Goal: Transaction & Acquisition: Purchase product/service

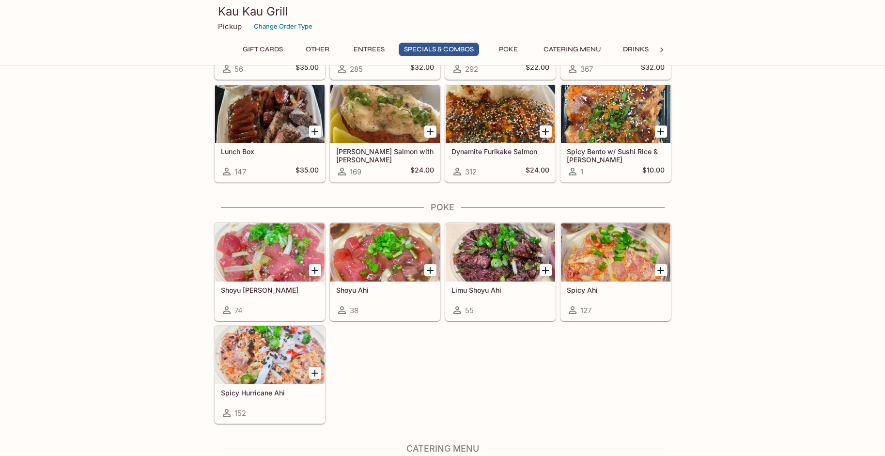
scroll to position [1258, 0]
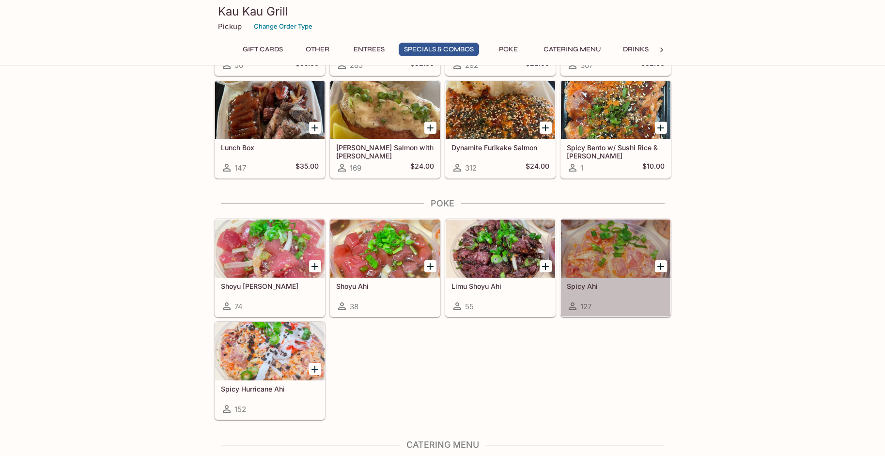
click at [638, 282] on h5 "Spicy Ahi" at bounding box center [615, 286] width 98 height 8
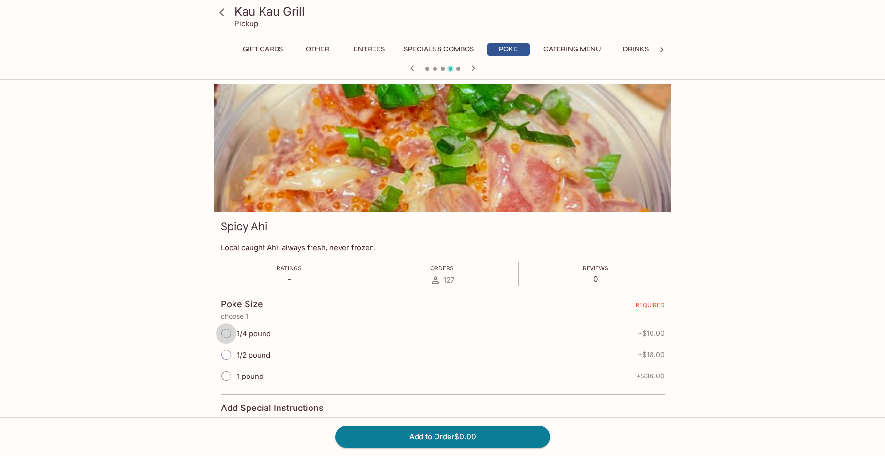
click at [227, 334] on input "1/4 pound" at bounding box center [226, 333] width 20 height 20
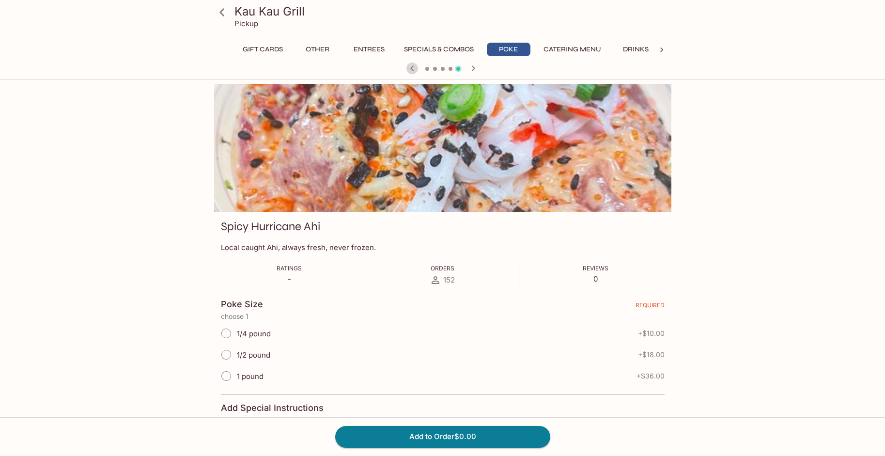
click at [412, 70] on icon "button" at bounding box center [411, 67] width 3 height 5
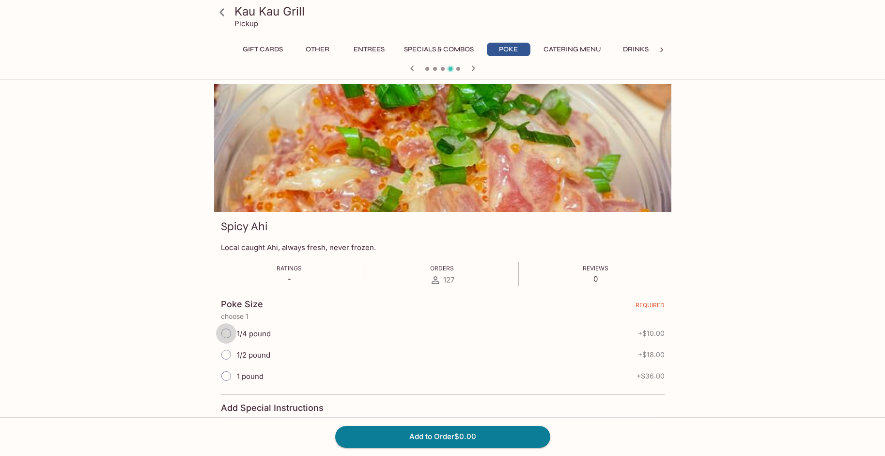
click at [229, 334] on input "1/4 pound" at bounding box center [226, 333] width 20 height 20
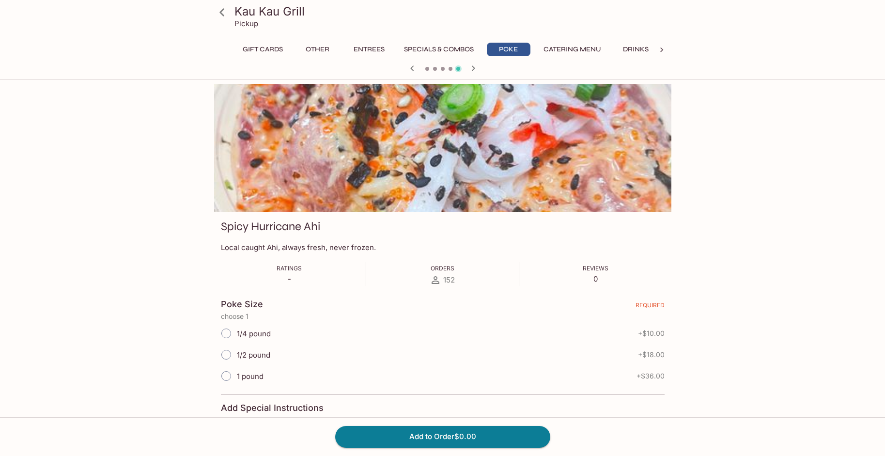
click at [411, 67] on icon "button" at bounding box center [412, 68] width 12 height 12
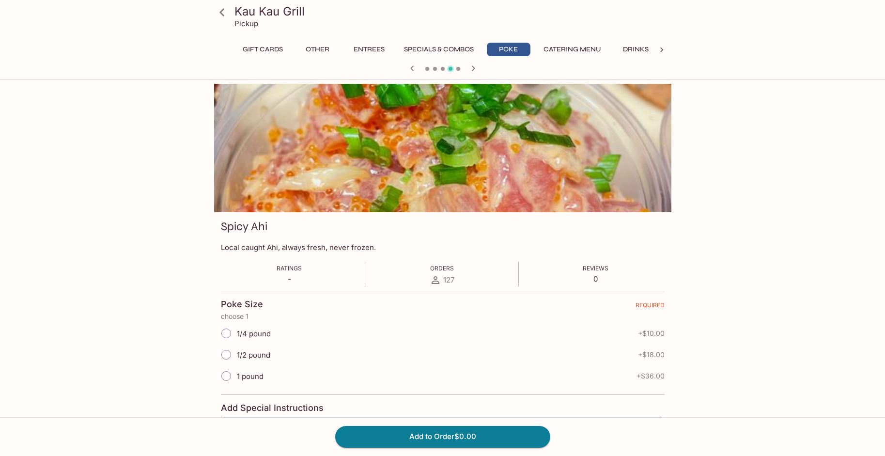
click at [402, 182] on div at bounding box center [442, 148] width 457 height 128
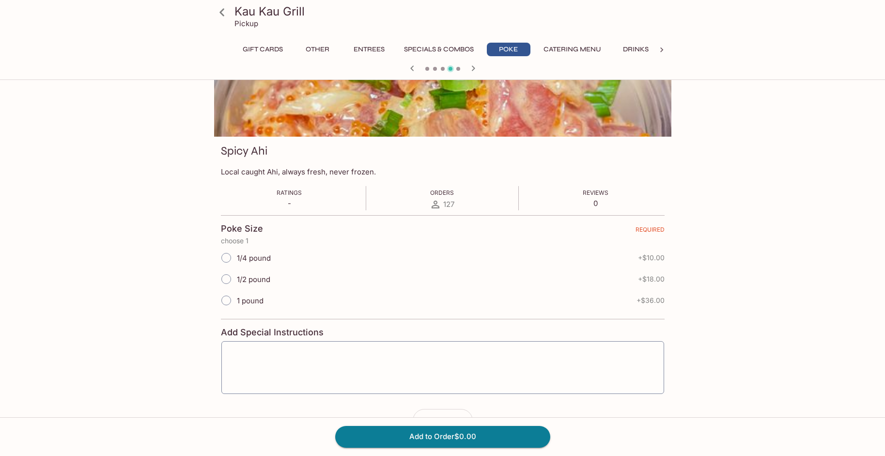
scroll to position [80, 0]
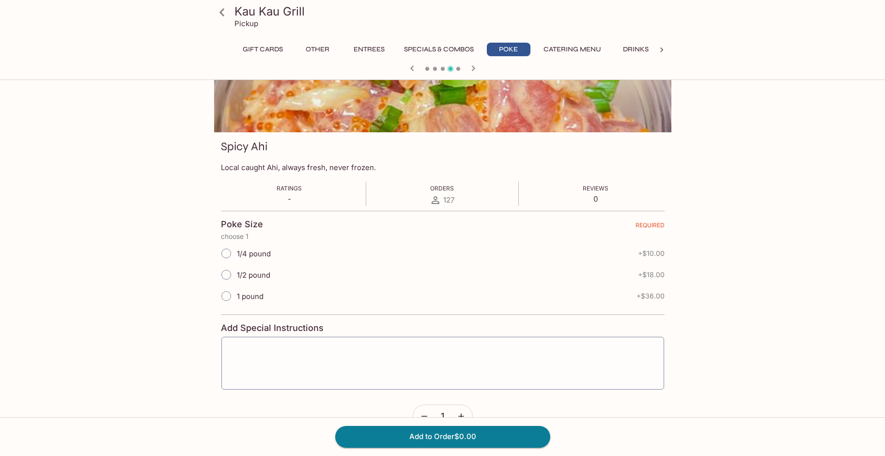
click at [650, 254] on span "+ $10.00" at bounding box center [651, 253] width 27 height 8
click at [439, 436] on button "Add to Order $0.00" at bounding box center [442, 436] width 215 height 21
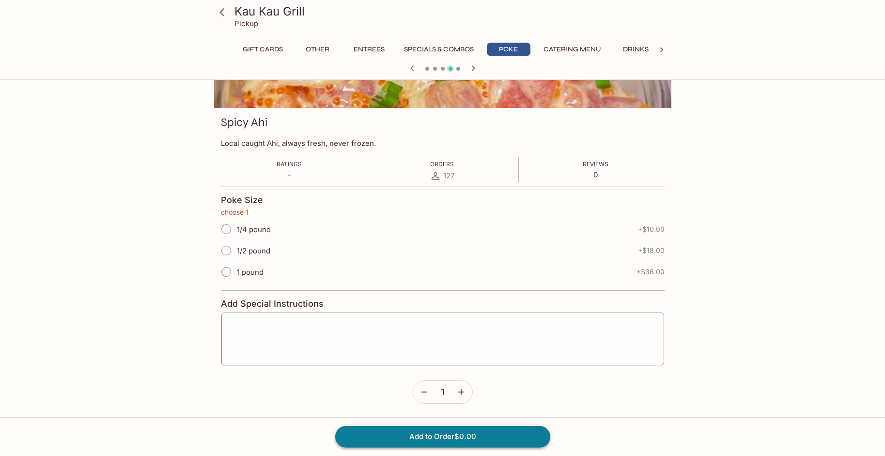
scroll to position [105, 0]
click at [226, 229] on input "1/4 pound" at bounding box center [226, 228] width 20 height 20
radio input "true"
click at [444, 438] on button "Add to Order $10.00" at bounding box center [442, 436] width 215 height 21
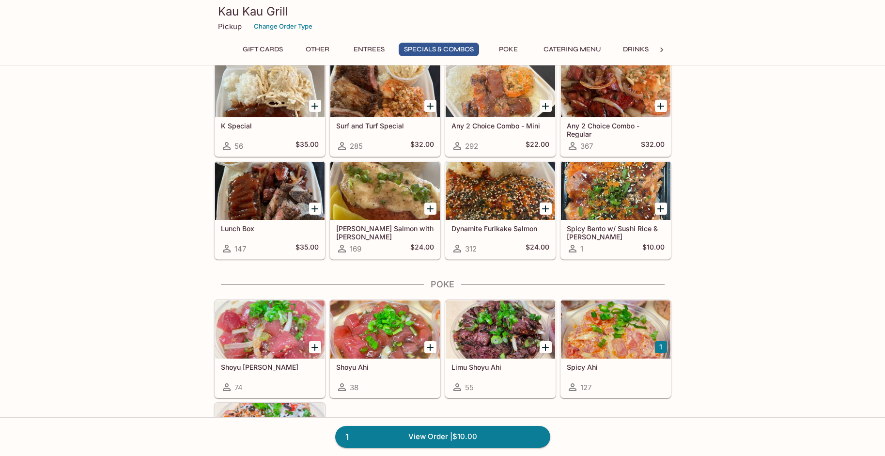
scroll to position [1178, 0]
click at [415, 214] on div at bounding box center [384, 190] width 109 height 58
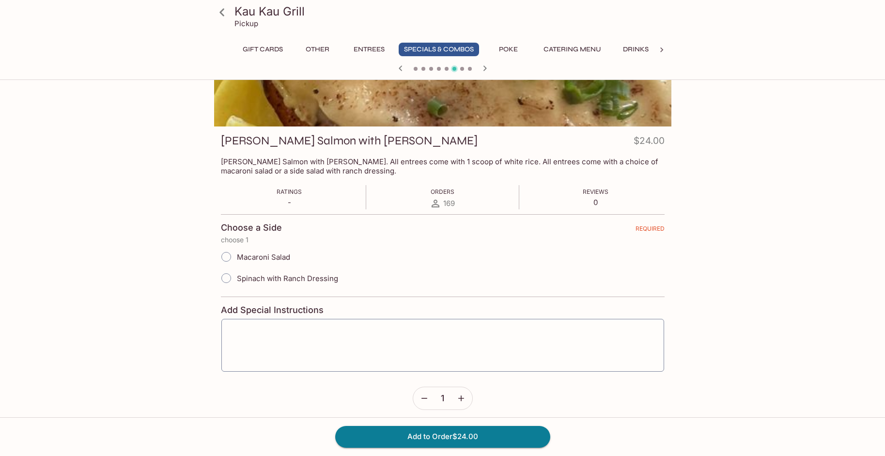
scroll to position [88, 0]
click at [227, 255] on input "Macaroni Salad" at bounding box center [226, 255] width 20 height 20
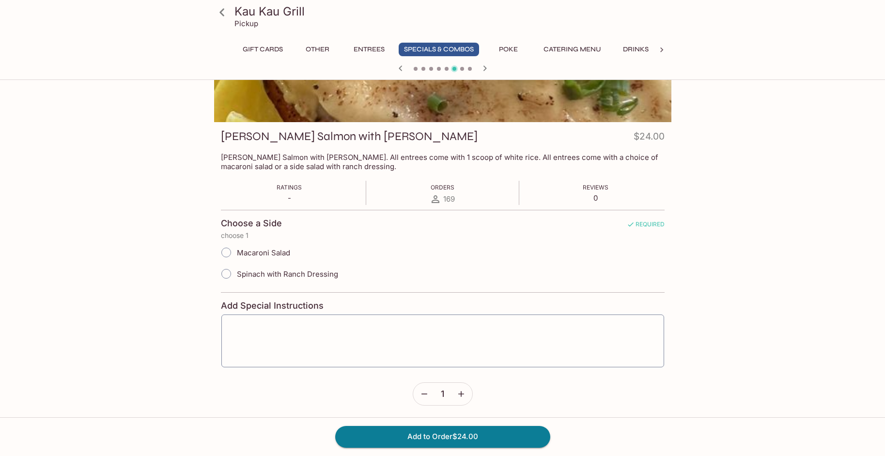
scroll to position [89, 0]
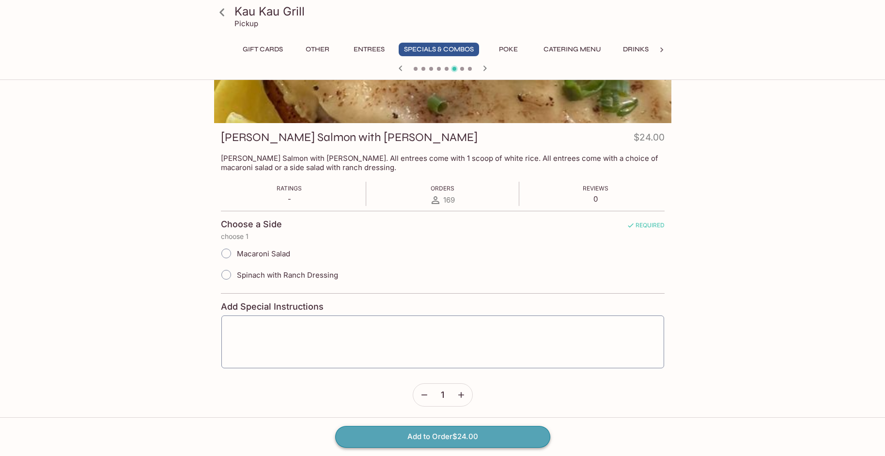
click at [450, 436] on button "Add to Order $24.00" at bounding box center [442, 436] width 215 height 21
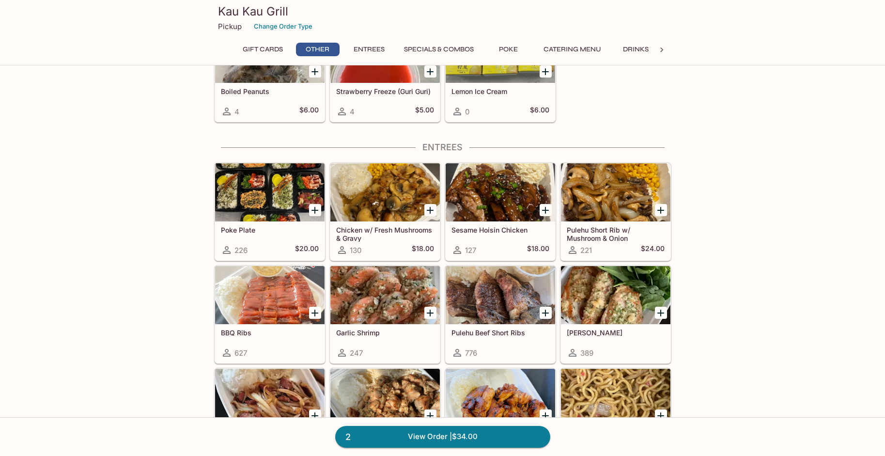
scroll to position [424, 0]
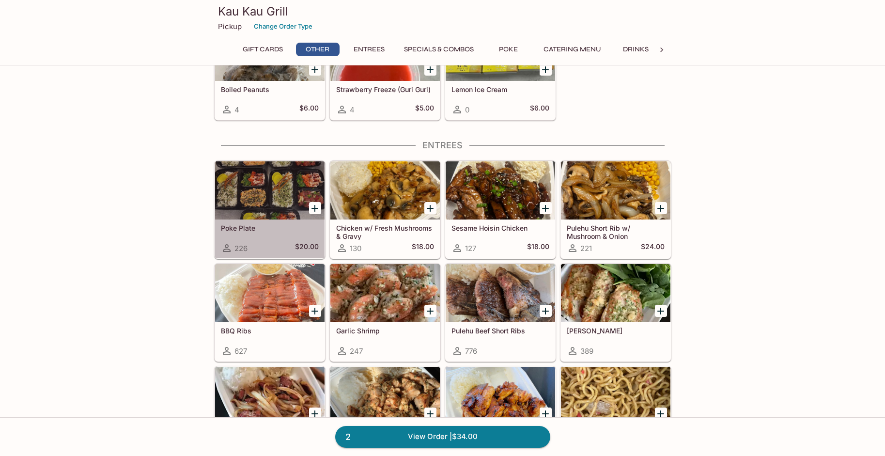
click at [258, 201] on div at bounding box center [269, 190] width 109 height 58
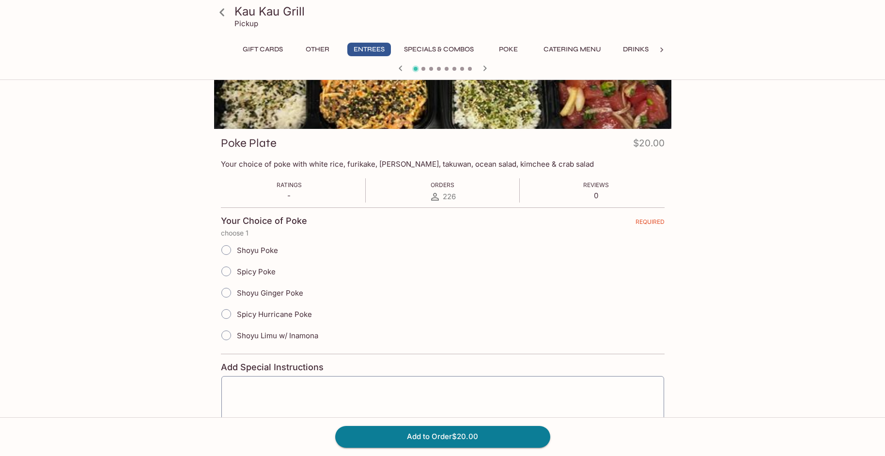
scroll to position [87, 0]
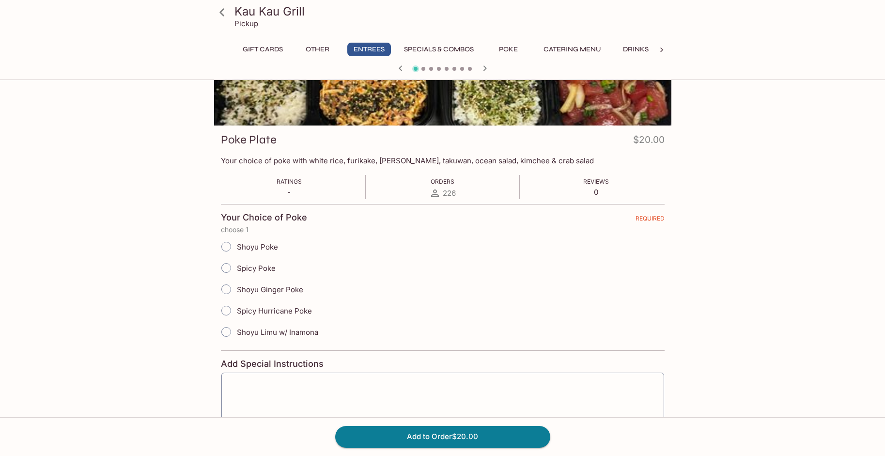
click at [226, 247] on input "Shoyu Poke" at bounding box center [226, 246] width 20 height 20
radio input "true"
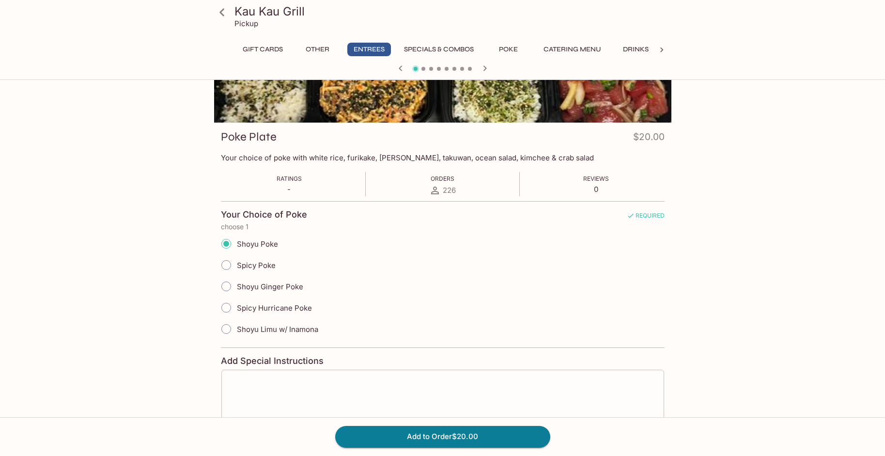
scroll to position [0, 0]
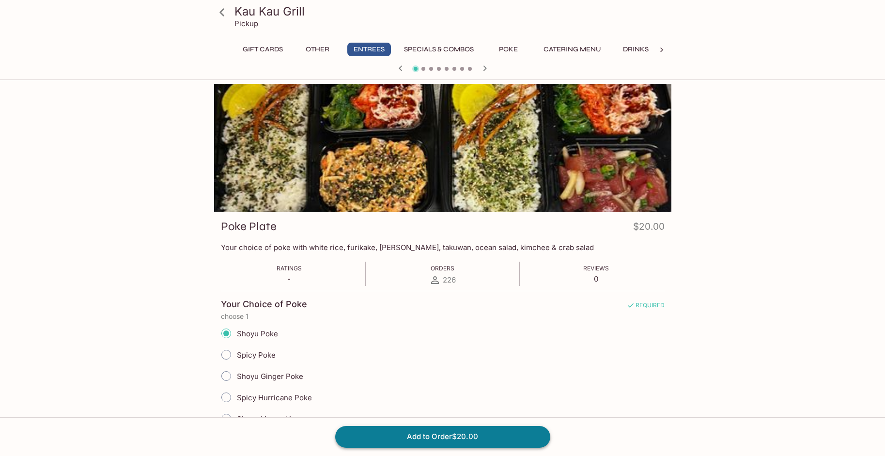
click at [464, 436] on button "Add to Order $20.00" at bounding box center [442, 436] width 215 height 21
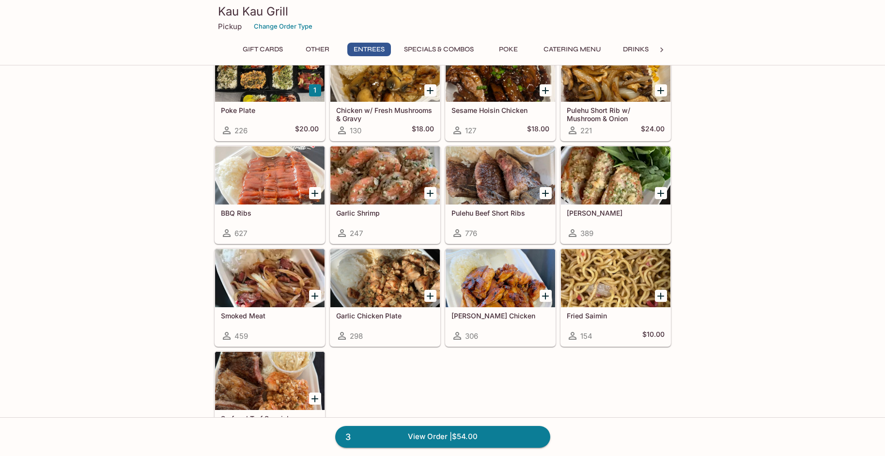
scroll to position [542, 0]
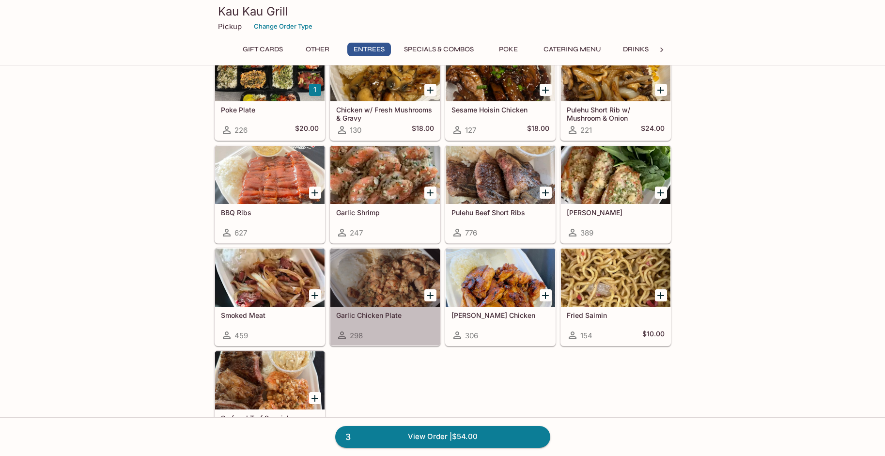
click at [396, 297] on div at bounding box center [384, 277] width 109 height 58
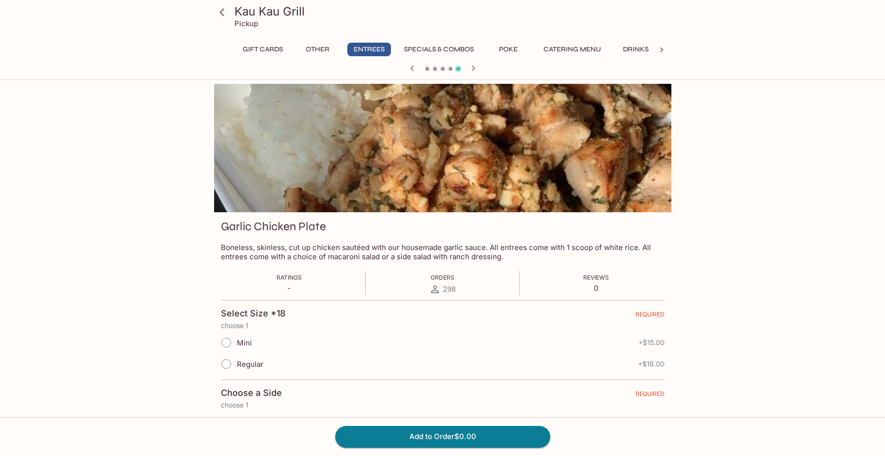
click at [228, 363] on input "Regular" at bounding box center [226, 363] width 20 height 20
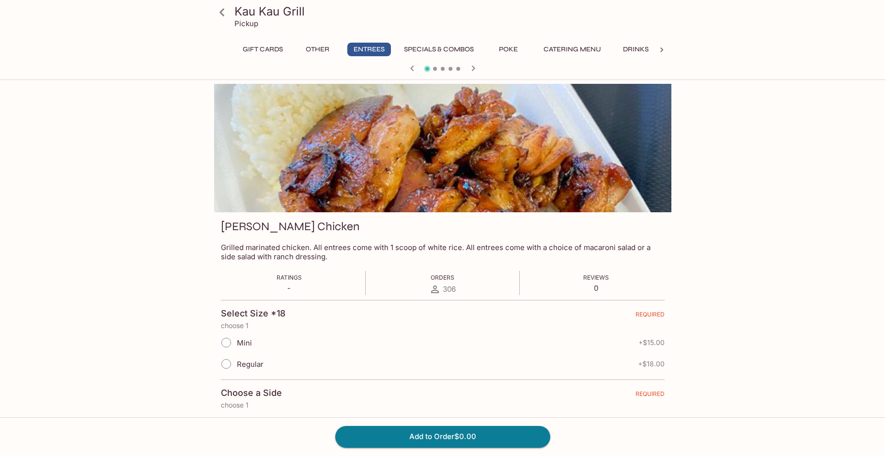
scroll to position [2, 0]
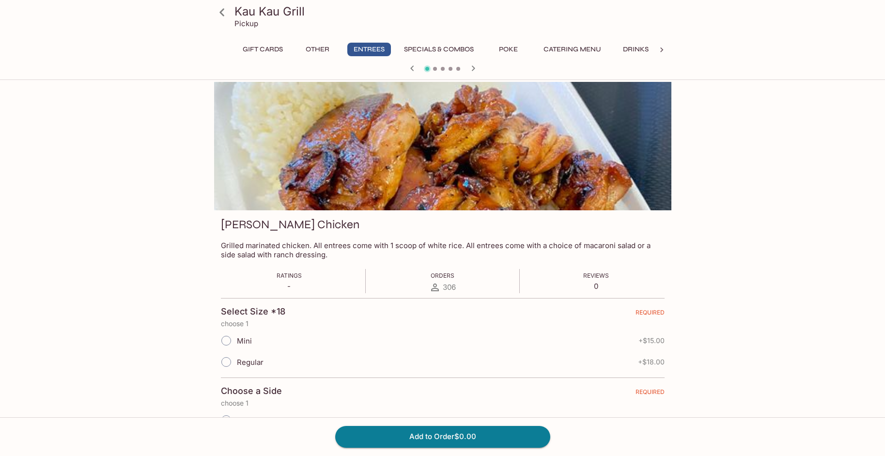
click at [413, 68] on icon "button" at bounding box center [412, 68] width 12 height 12
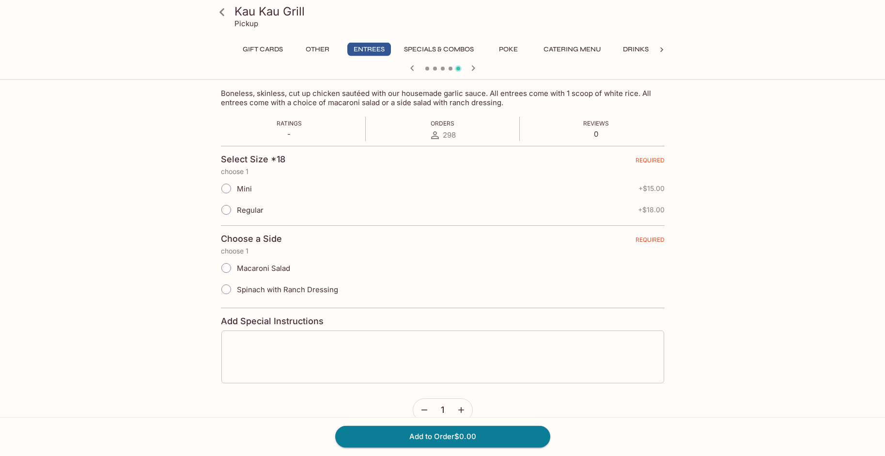
scroll to position [172, 0]
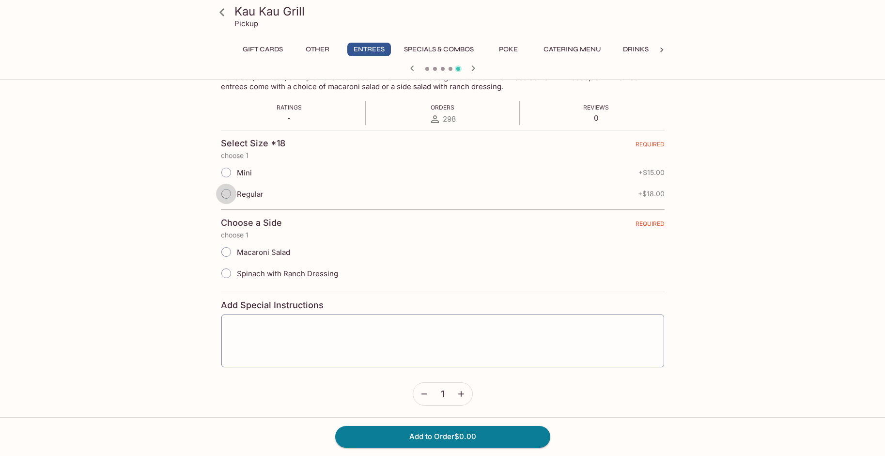
click at [227, 192] on input "Regular" at bounding box center [226, 193] width 20 height 20
click at [228, 192] on input "Regular" at bounding box center [226, 191] width 20 height 20
click at [223, 11] on icon at bounding box center [222, 12] width 17 height 17
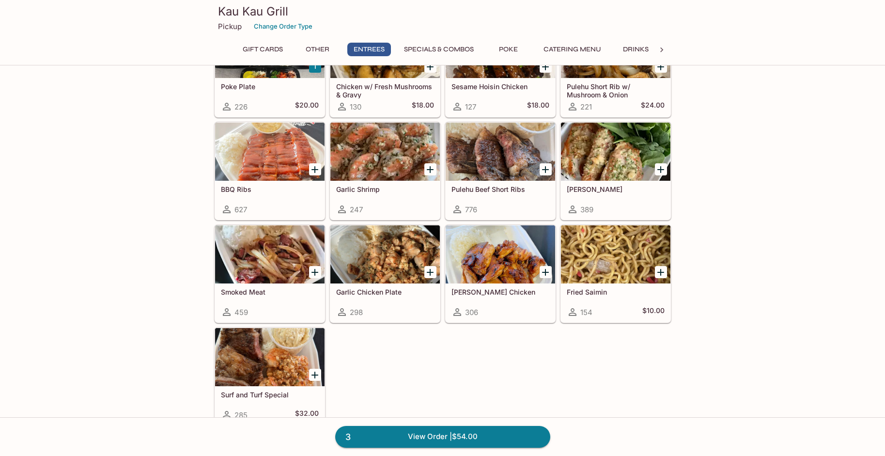
scroll to position [579, 0]
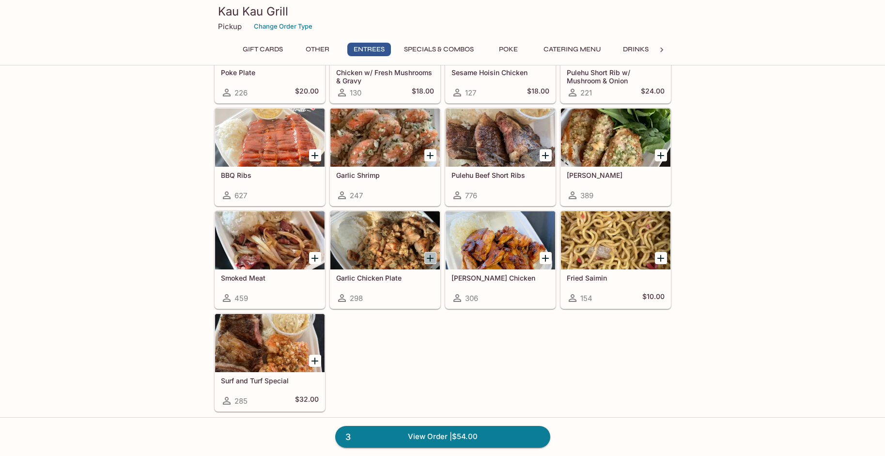
click at [427, 259] on icon "Add Garlic Chicken Plate" at bounding box center [430, 258] width 12 height 12
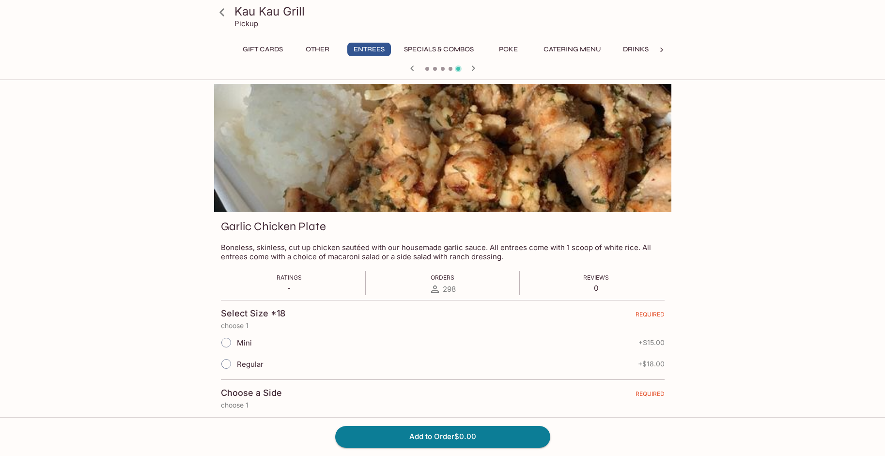
click at [229, 366] on input "Regular" at bounding box center [226, 363] width 20 height 20
radio input "true"
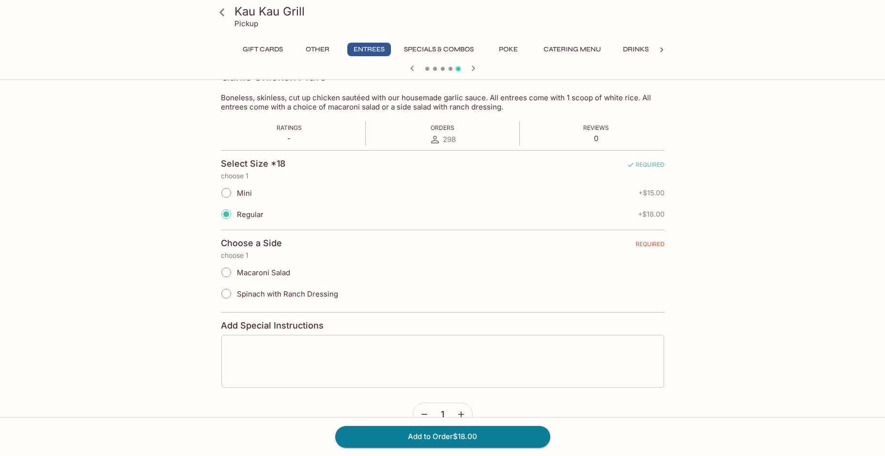
scroll to position [154, 0]
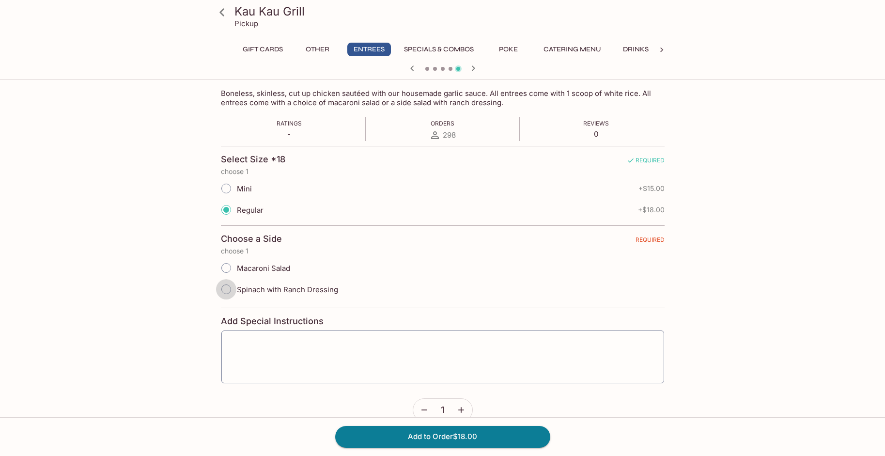
click at [227, 290] on input "Spinach with Ranch Dressing" at bounding box center [226, 289] width 20 height 20
radio input "true"
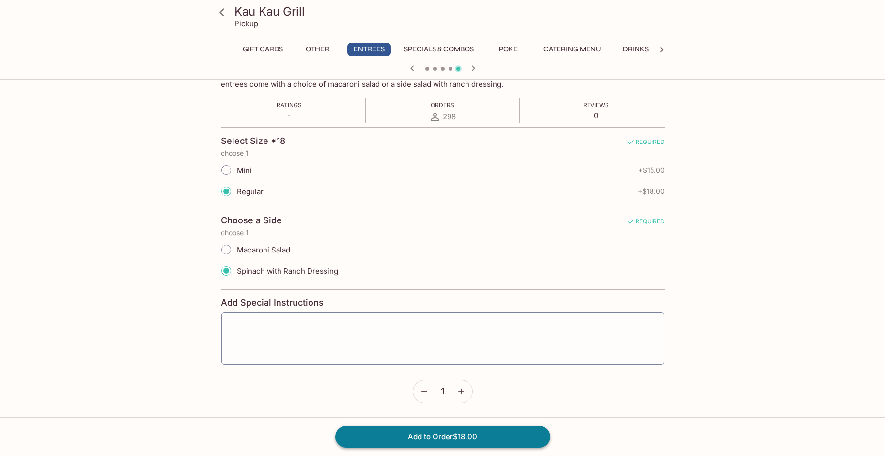
click at [460, 437] on button "Add to Order $18.00" at bounding box center [442, 436] width 215 height 21
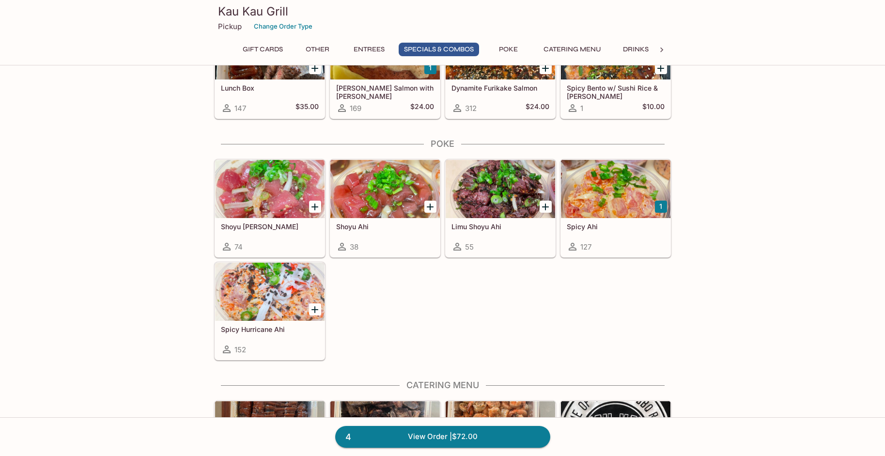
scroll to position [1297, 0]
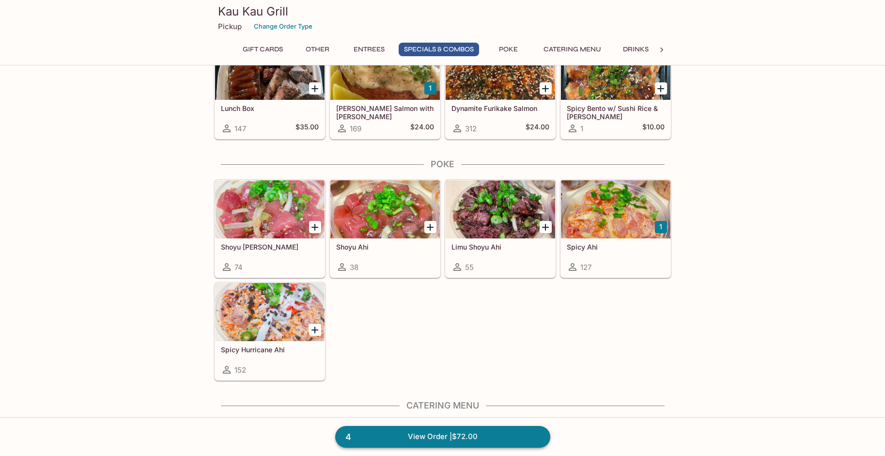
click at [420, 436] on link "4 View Order | $72.00" at bounding box center [442, 436] width 215 height 21
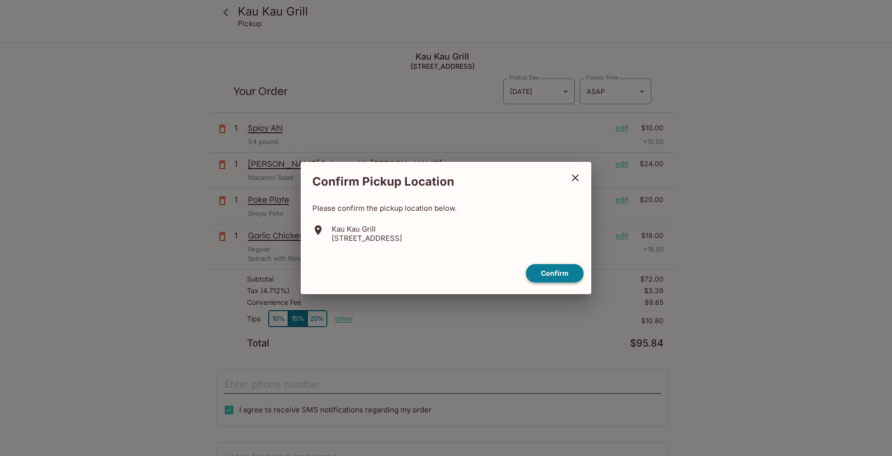
click at [555, 274] on button "Confirm" at bounding box center [555, 273] width 58 height 19
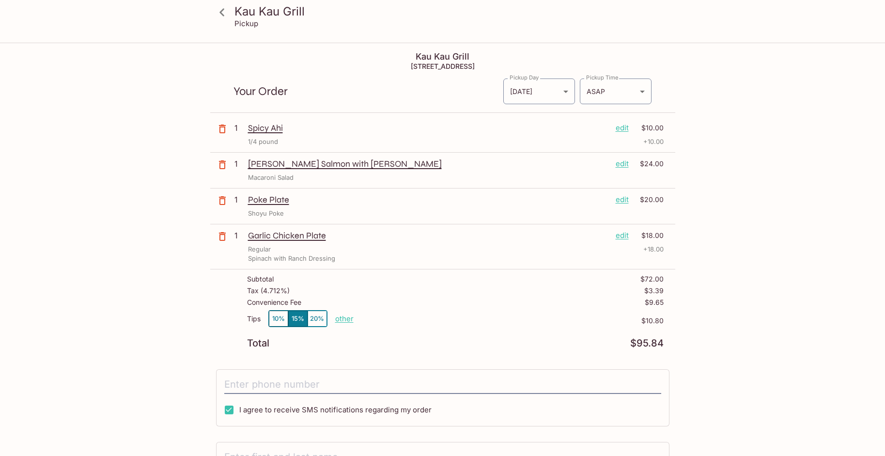
click at [625, 201] on p "edit" at bounding box center [621, 199] width 13 height 11
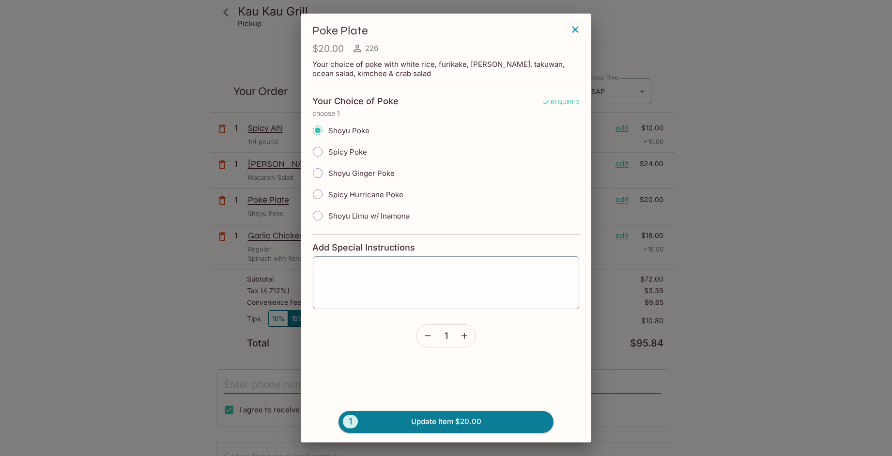
click at [318, 216] on input "Shoyu Limu w/ Inamona" at bounding box center [317, 215] width 20 height 20
radio input "true"
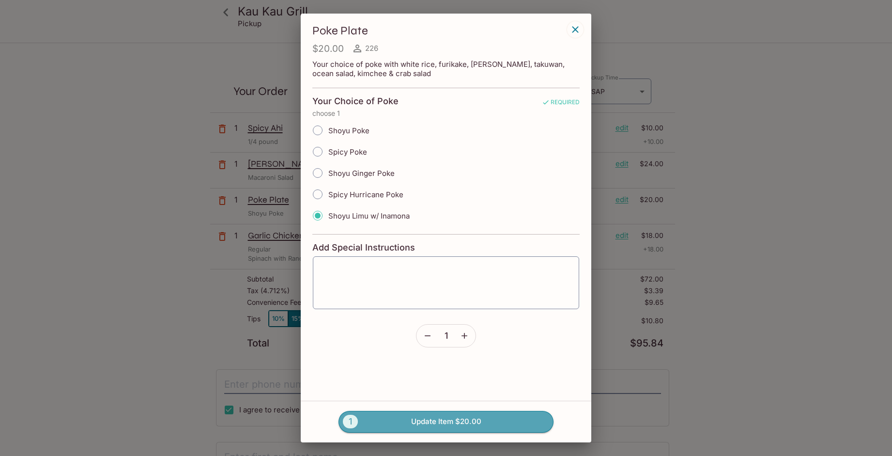
click at [445, 420] on button "1 Update Item $20.00" at bounding box center [445, 421] width 215 height 21
radio input "true"
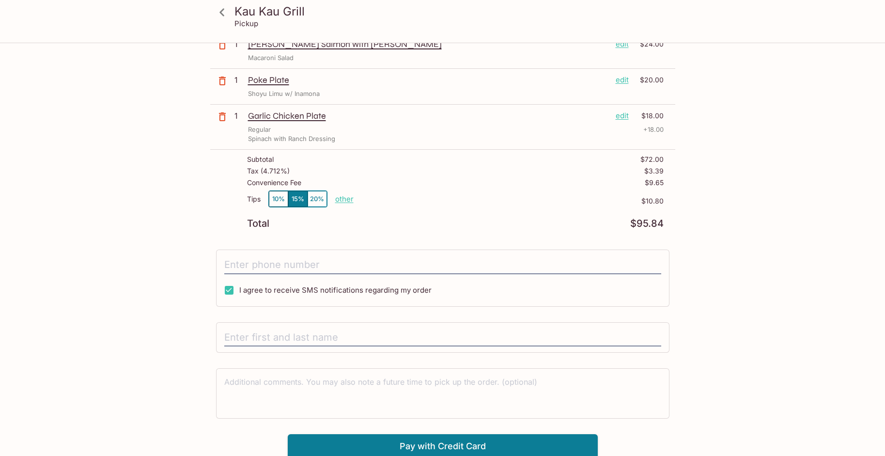
scroll to position [122, 0]
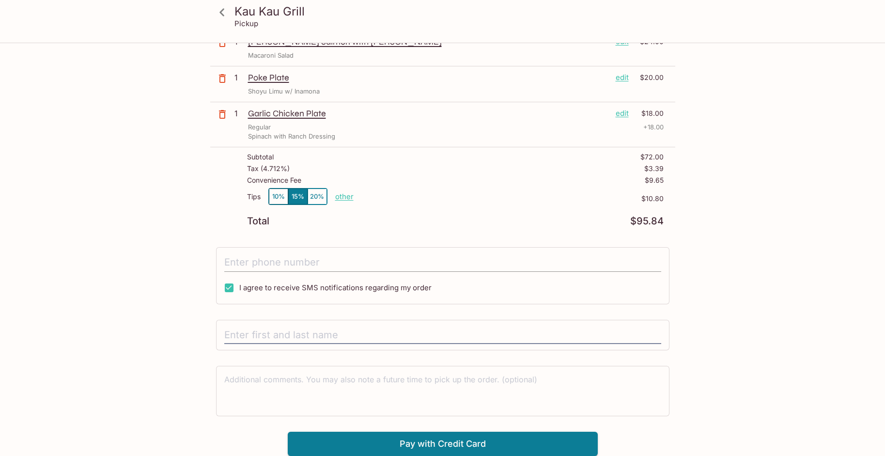
click at [287, 265] on input "tel" at bounding box center [442, 262] width 437 height 18
type input "[PHONE_NUMBER]"
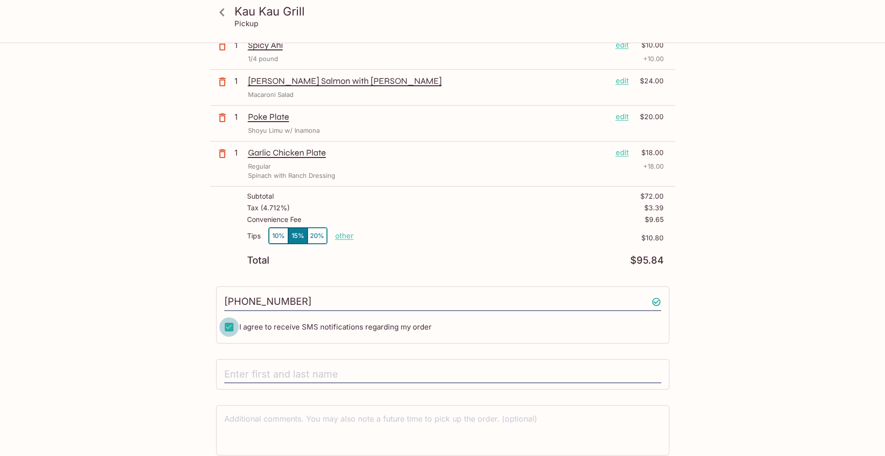
scroll to position [0, 0]
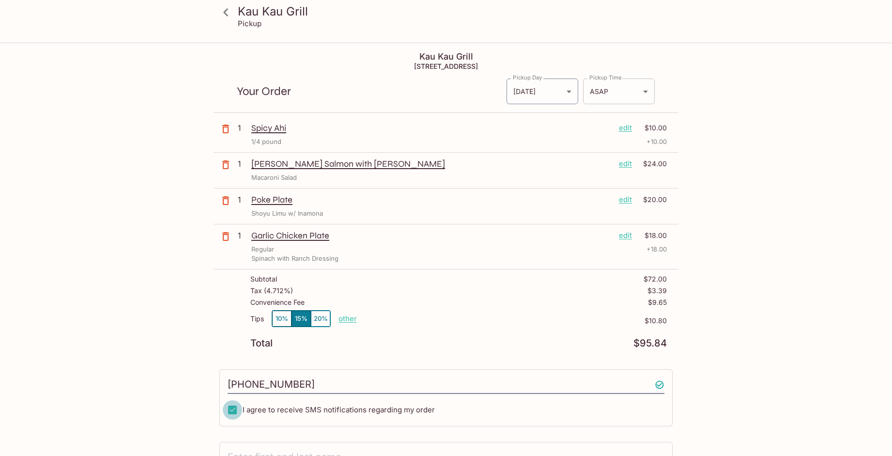
click at [643, 92] on body "Kau Kau Grill Pickup Kau Kau Grill [STREET_ADDRESS] Your Order Pickup Day [DATE…" at bounding box center [446, 272] width 892 height 456
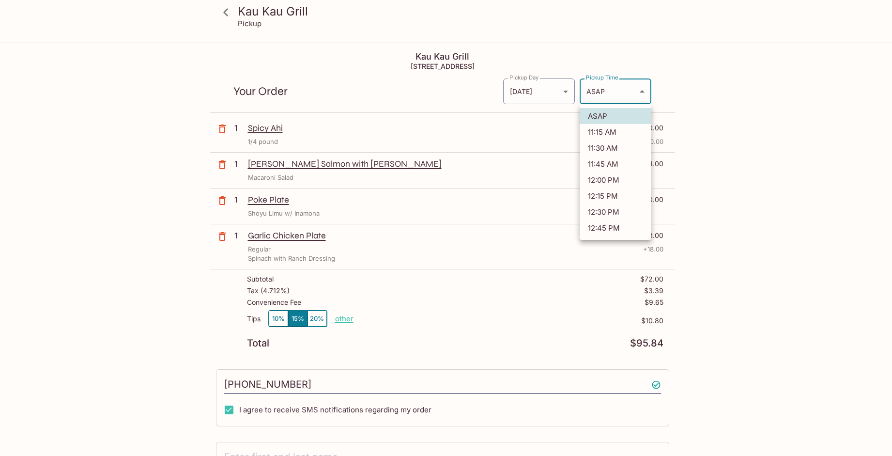
click at [613, 137] on li "11:15 AM" at bounding box center [616, 132] width 72 height 16
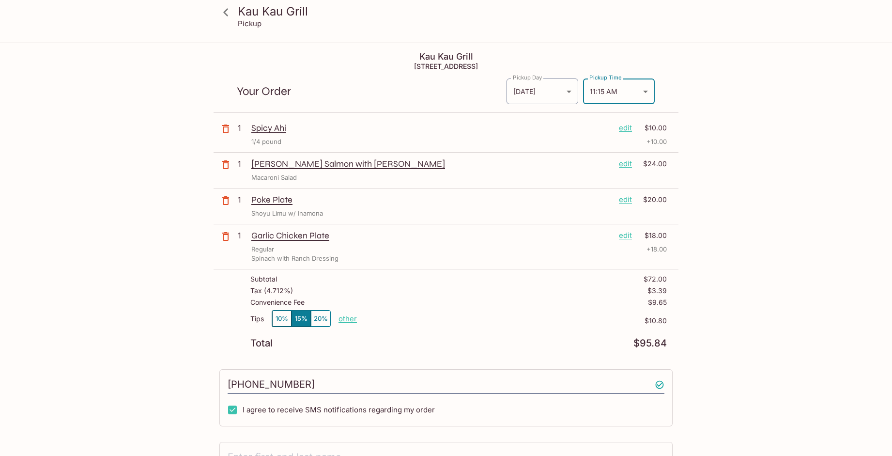
type input "[DATE]T21:15:13.000000Z"
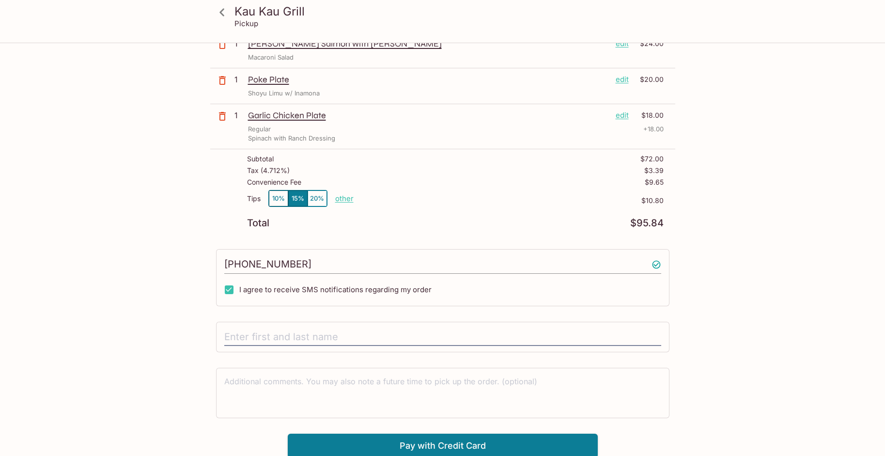
scroll to position [122, 0]
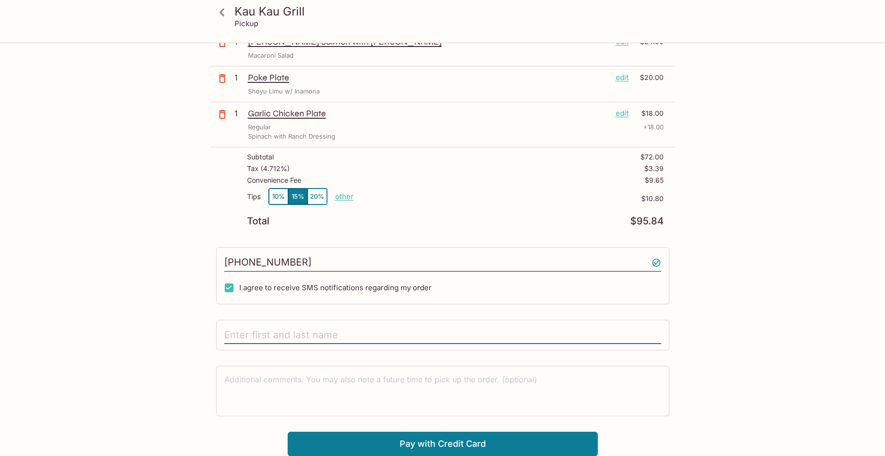
click at [349, 335] on input "text" at bounding box center [442, 335] width 437 height 18
type input "[PERSON_NAME]"
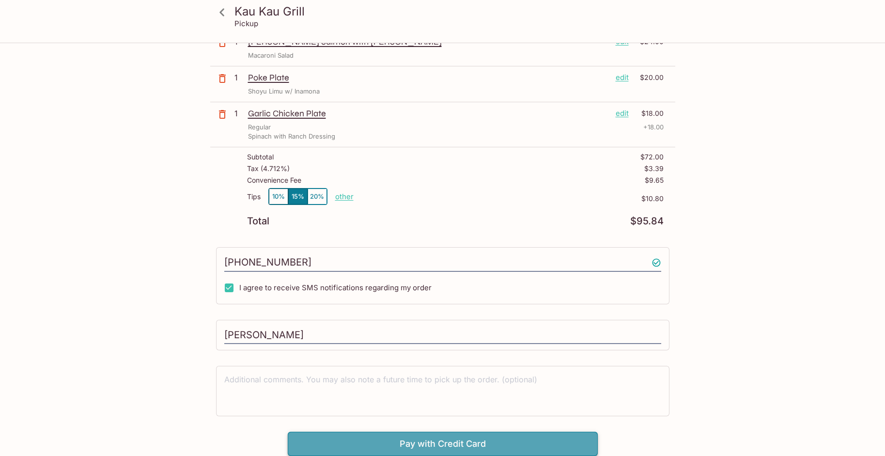
click at [444, 442] on button "Pay with Credit Card" at bounding box center [443, 443] width 310 height 24
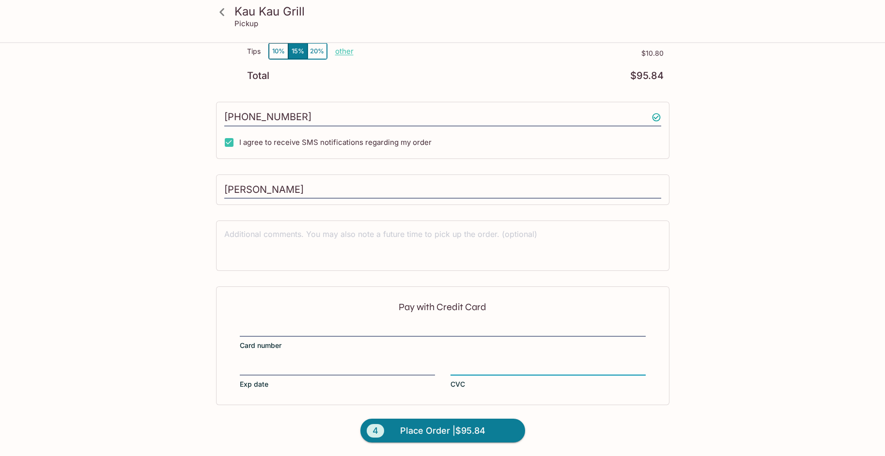
scroll to position [264, 0]
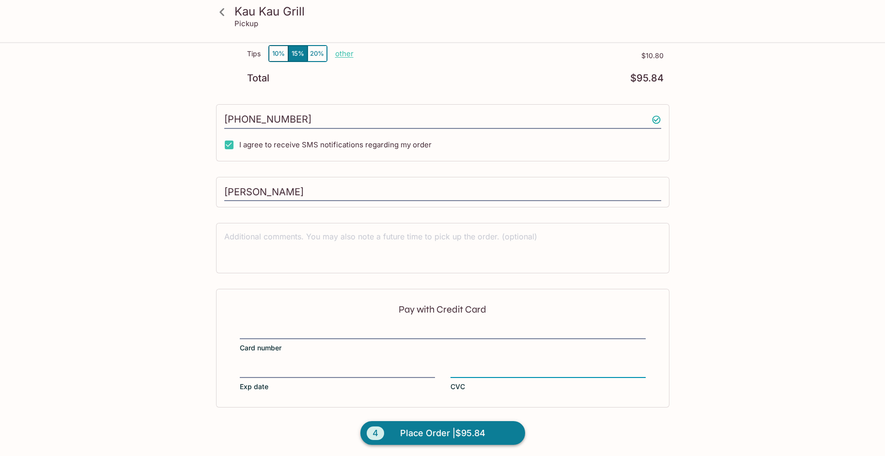
click at [433, 434] on span "Place Order | $95.84" at bounding box center [442, 433] width 85 height 15
